Goal: Information Seeking & Learning: Learn about a topic

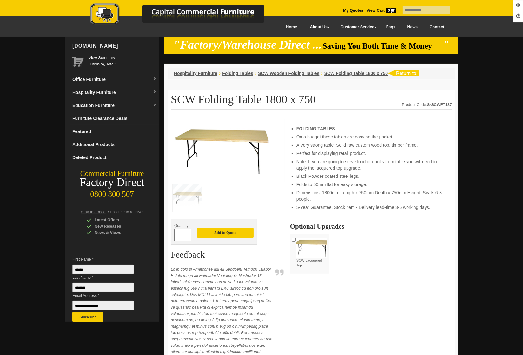
click at [411, 27] on link "News" at bounding box center [412, 27] width 22 height 14
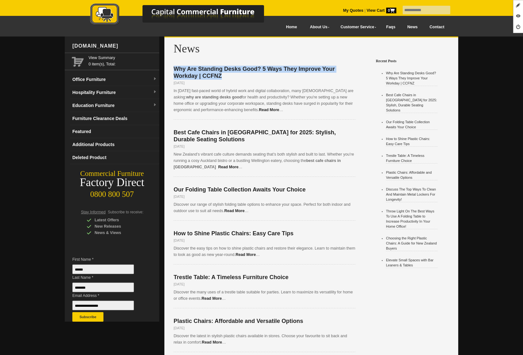
drag, startPoint x: 232, startPoint y: 75, endPoint x: 162, endPoint y: 65, distance: 70.2
click at [162, 65] on div "[DOMAIN_NAME] View Summary 0 item(s), Total: Office Furniture Boardroom Tables …" at bounding box center [261, 209] width 393 height 347
